Goal: Find specific page/section: Find specific page/section

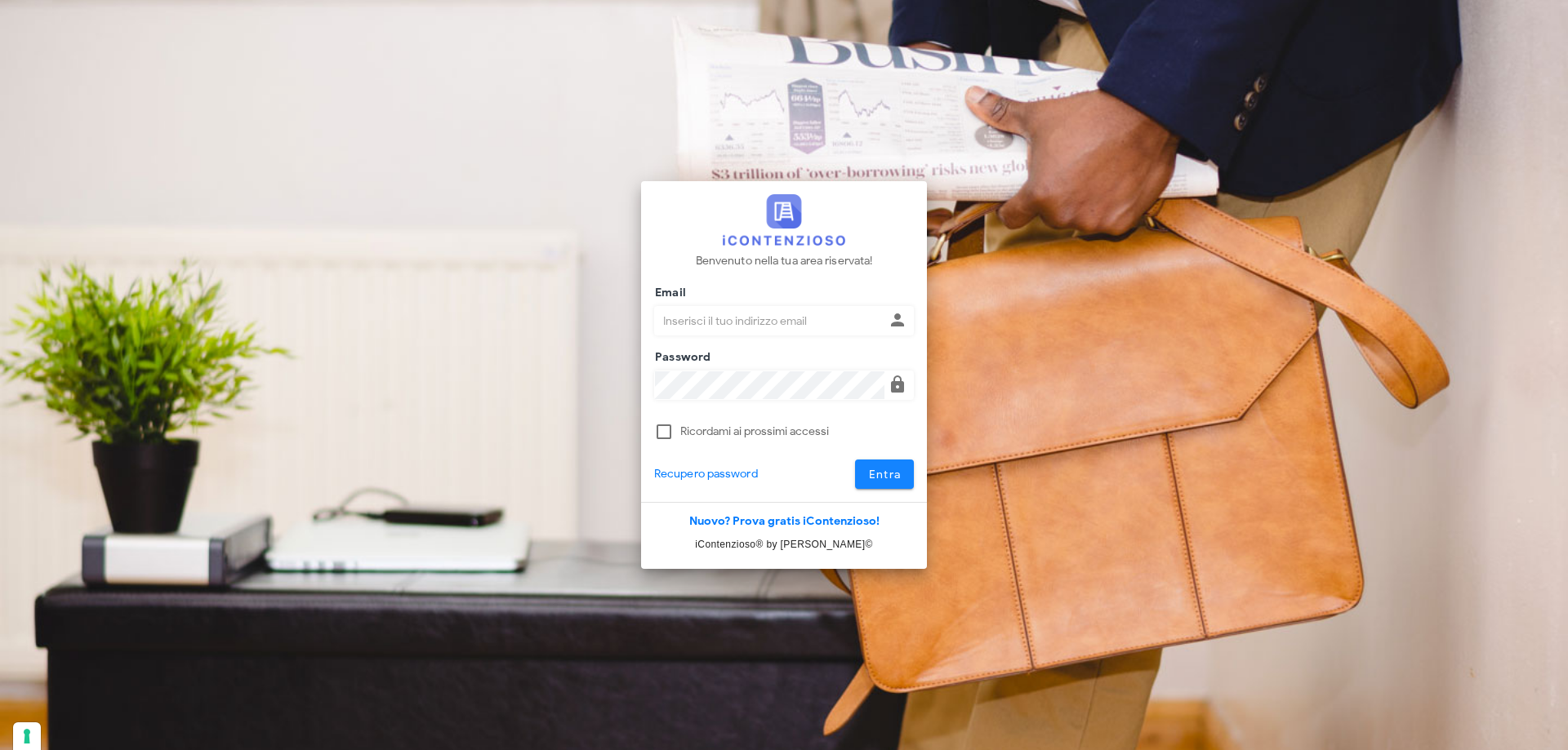
type input "p.rizza@studioassociatoadrev.it"
click at [897, 480] on span "Entra" at bounding box center [884, 475] width 34 height 14
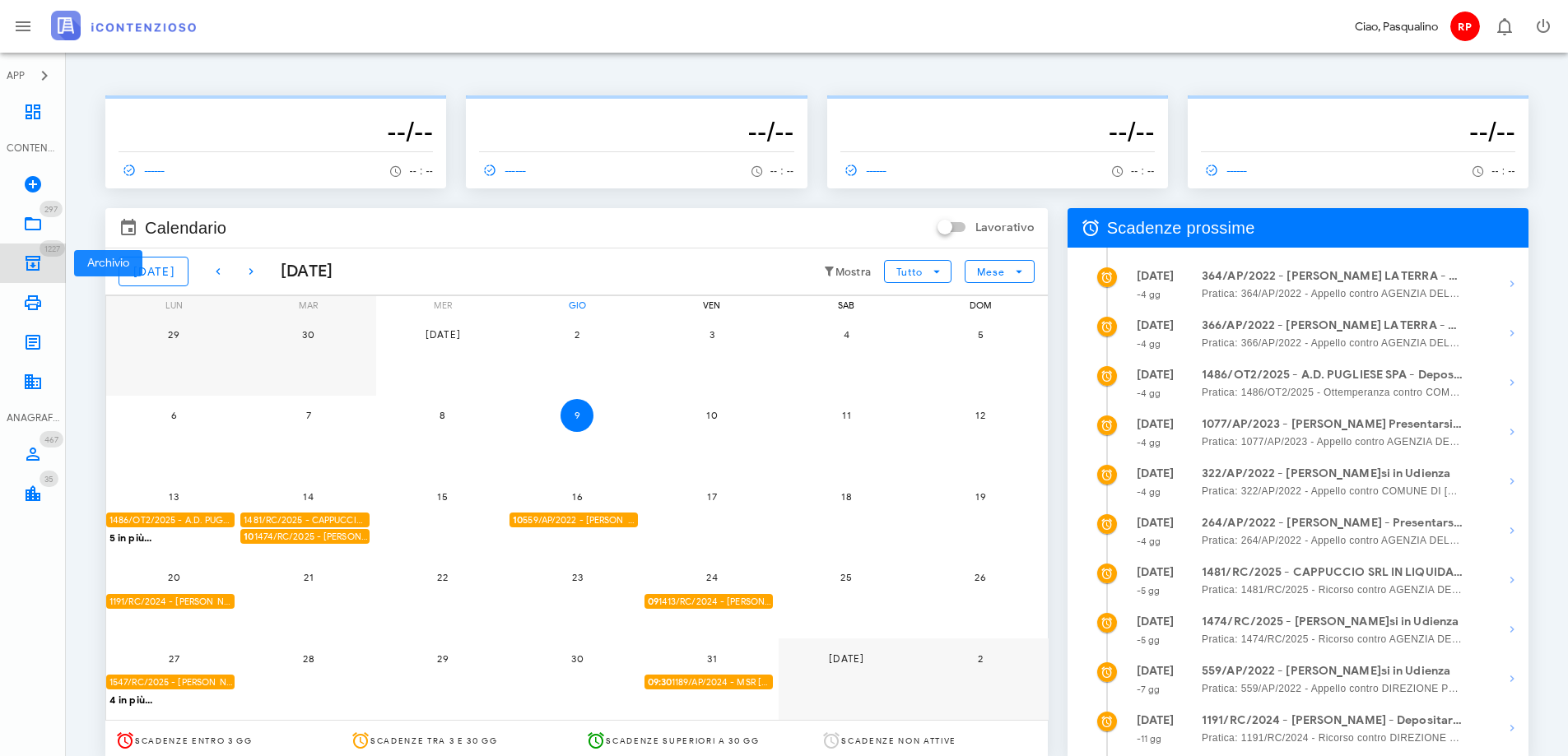
click at [32, 256] on icon at bounding box center [33, 264] width 20 height 20
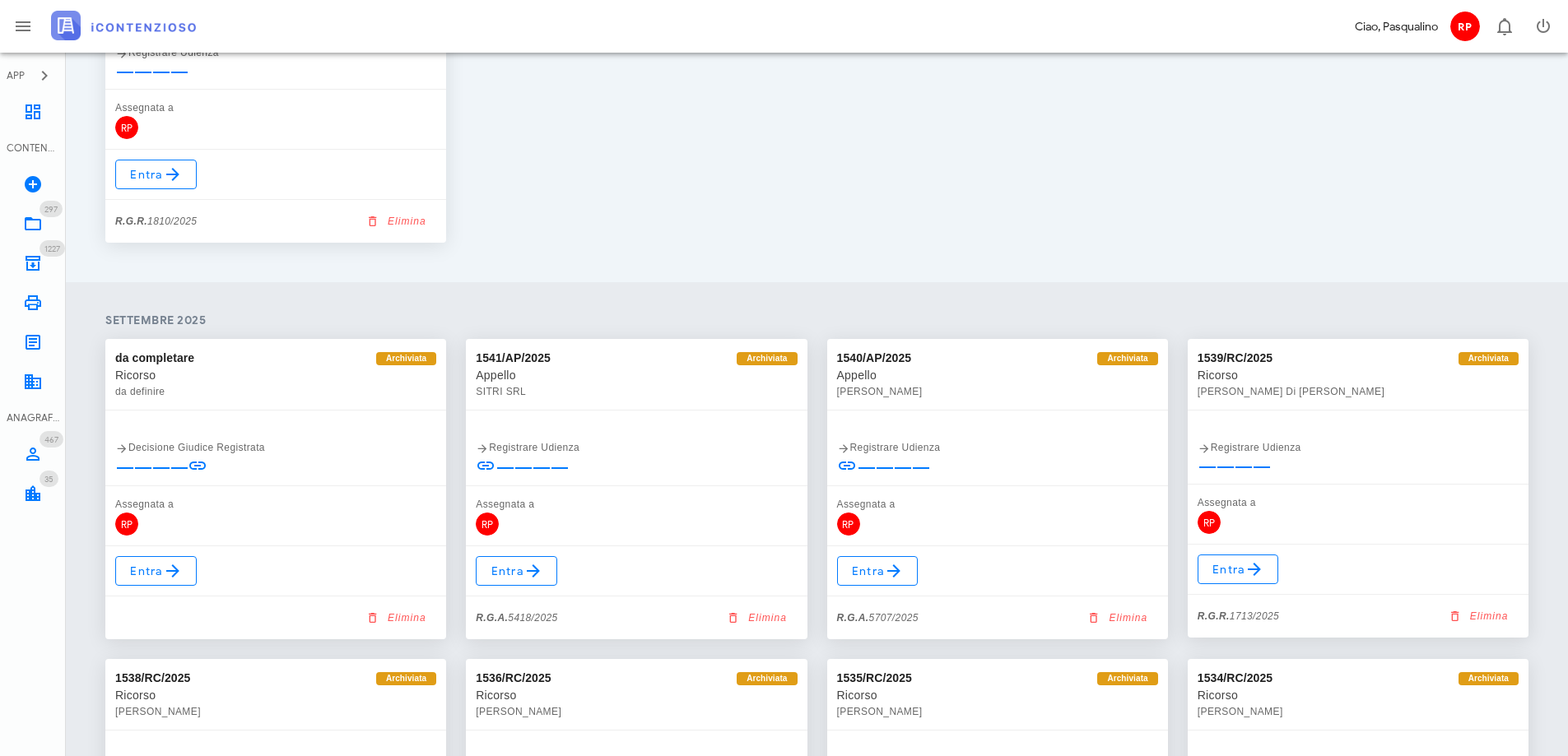
scroll to position [576, 0]
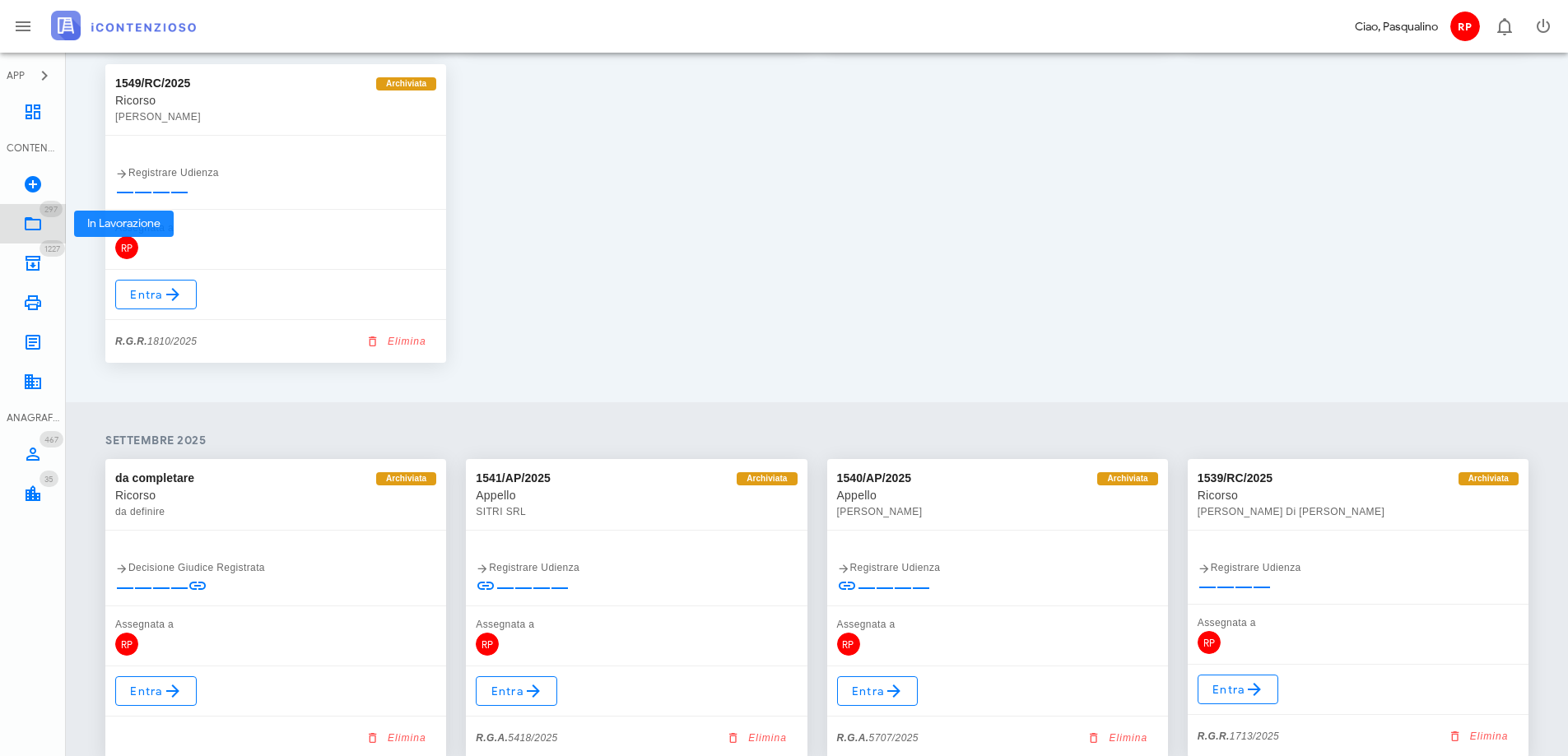
click at [34, 228] on icon at bounding box center [33, 224] width 20 height 20
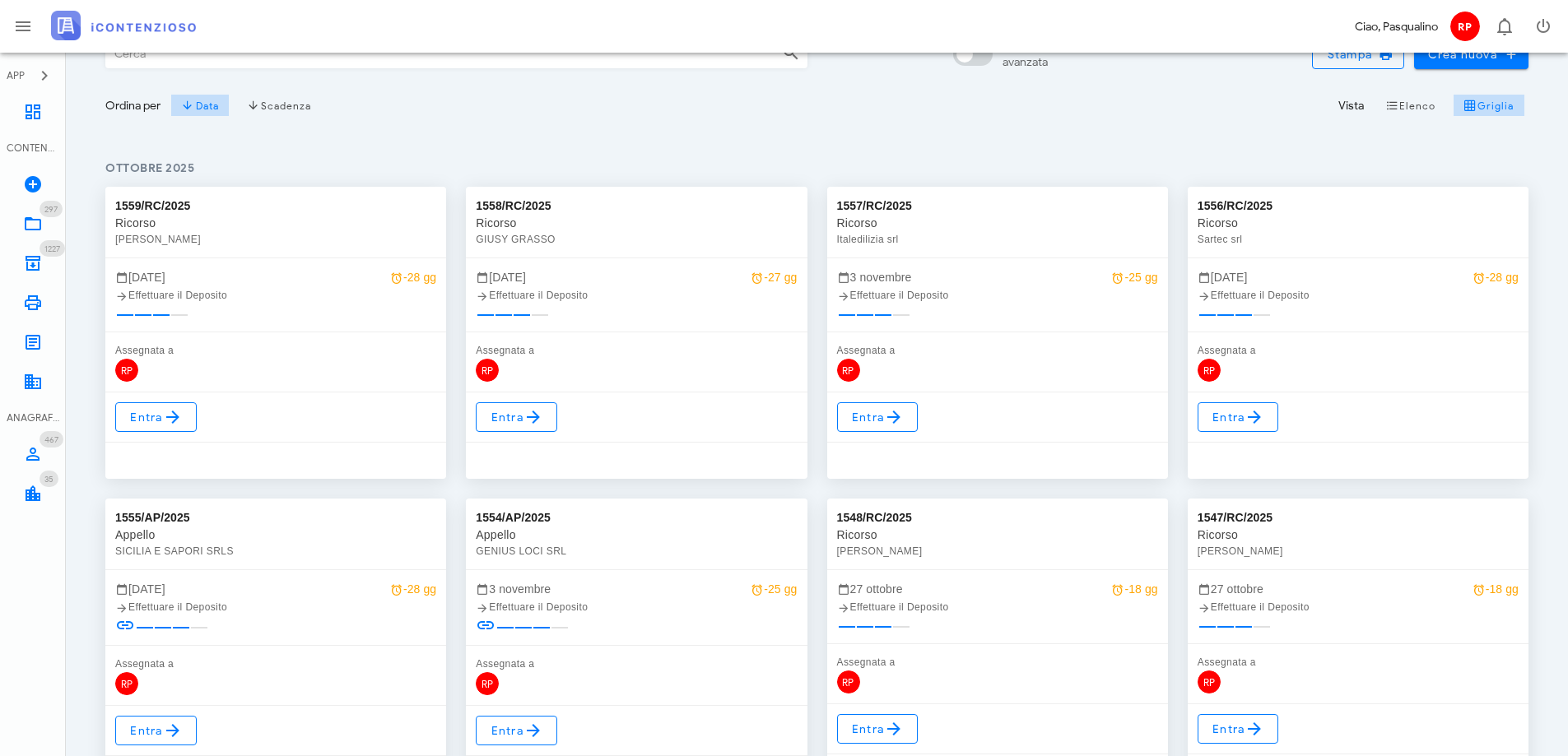
scroll to position [165, 0]
